Goal: Task Accomplishment & Management: Manage account settings

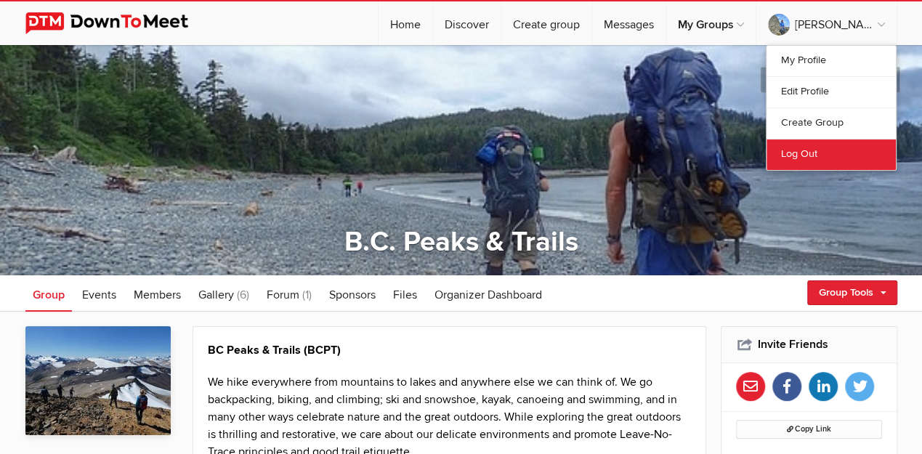
click at [810, 152] on link "Log Out" at bounding box center [831, 154] width 129 height 31
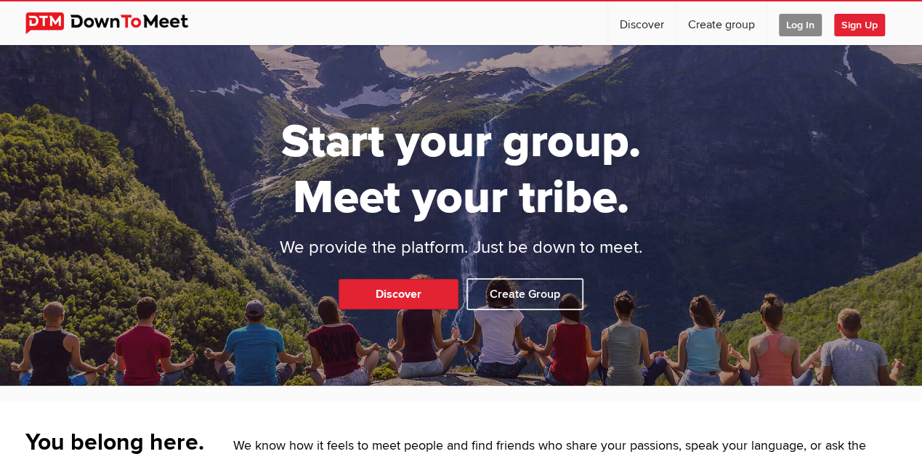
click at [799, 22] on span "Log In" at bounding box center [800, 25] width 43 height 23
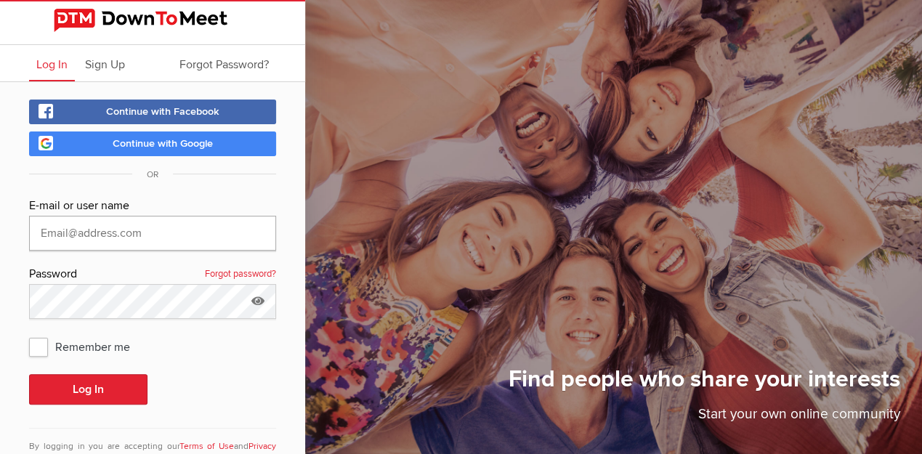
click at [158, 222] on input "text" at bounding box center [152, 233] width 247 height 35
type input "[EMAIL_ADDRESS][DOMAIN_NAME]"
click at [29, 374] on button "Log In" at bounding box center [88, 389] width 118 height 31
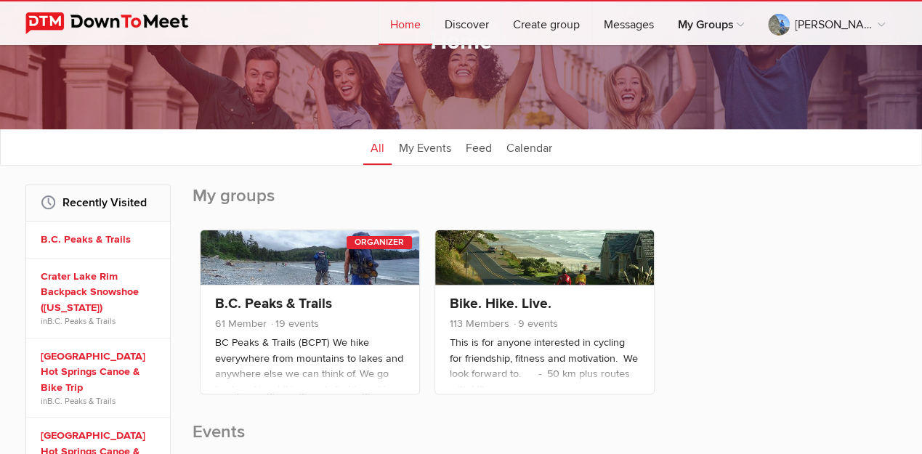
scroll to position [145, 0]
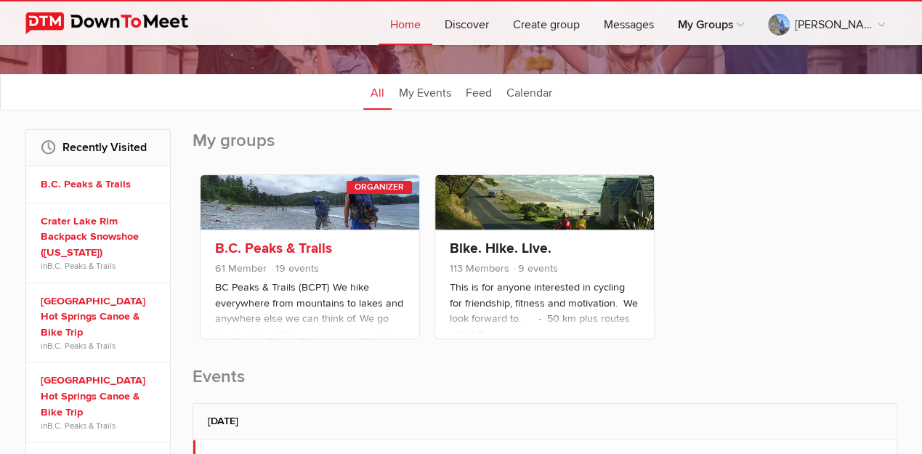
click at [269, 201] on link at bounding box center [310, 202] width 219 height 55
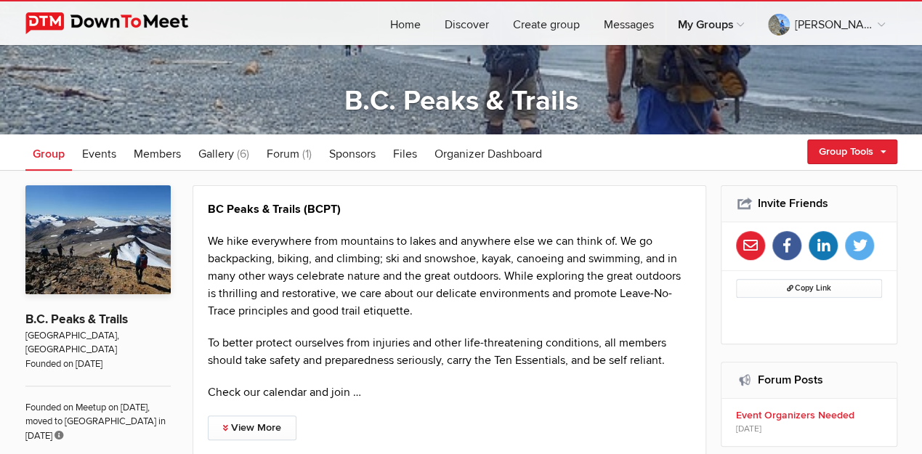
scroll to position [145, 0]
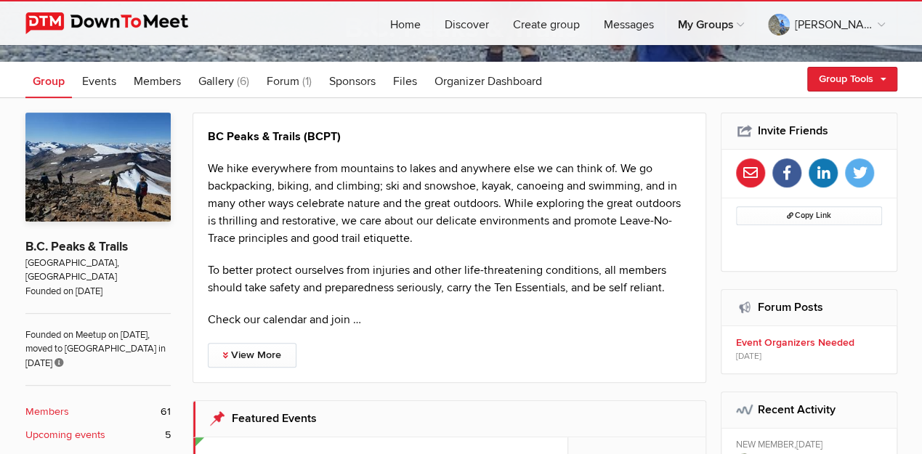
scroll to position [242, 0]
